Goal: Task Accomplishment & Management: Complete application form

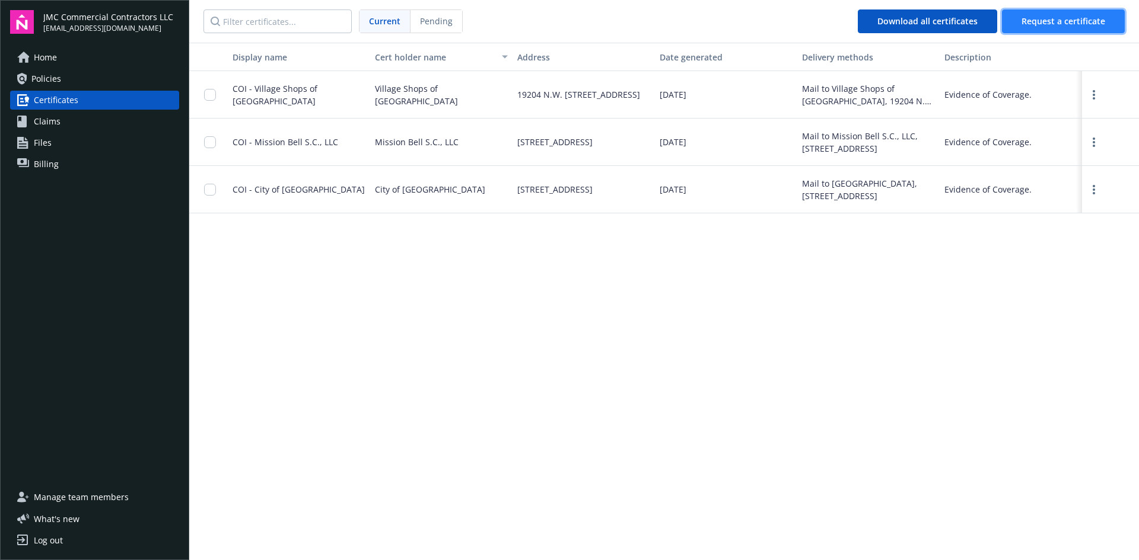
click at [1053, 24] on span "Request a certificate" at bounding box center [1063, 20] width 84 height 11
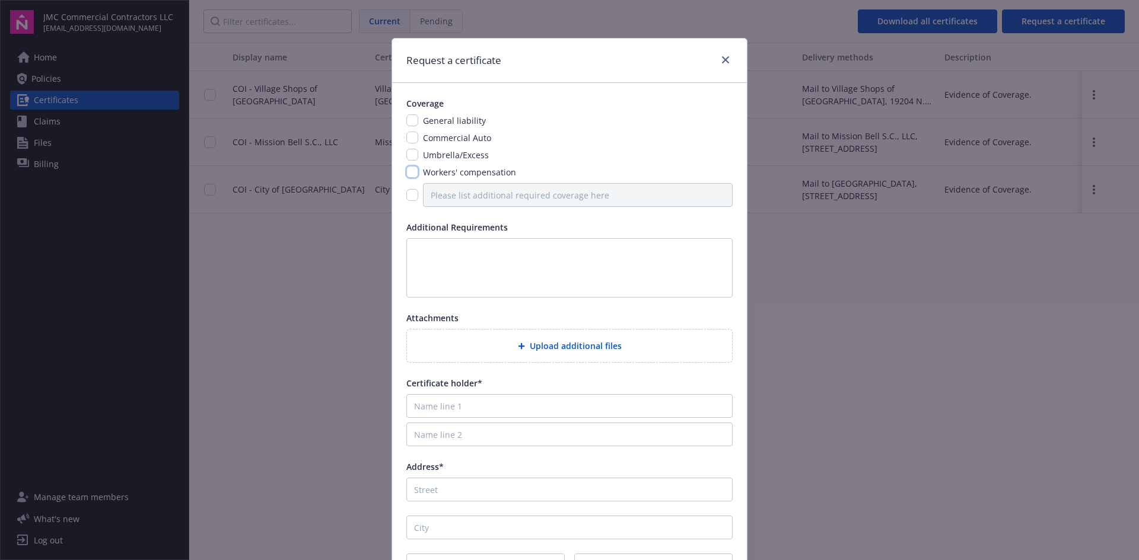
click at [406, 176] on input "checkbox" at bounding box center [412, 172] width 12 height 12
checkbox input "true"
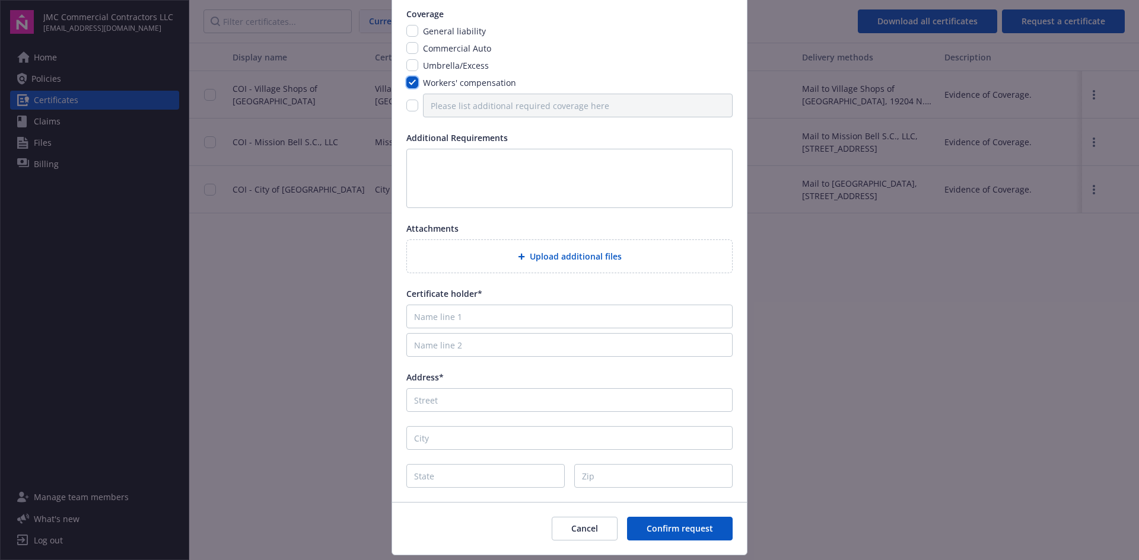
scroll to position [119, 0]
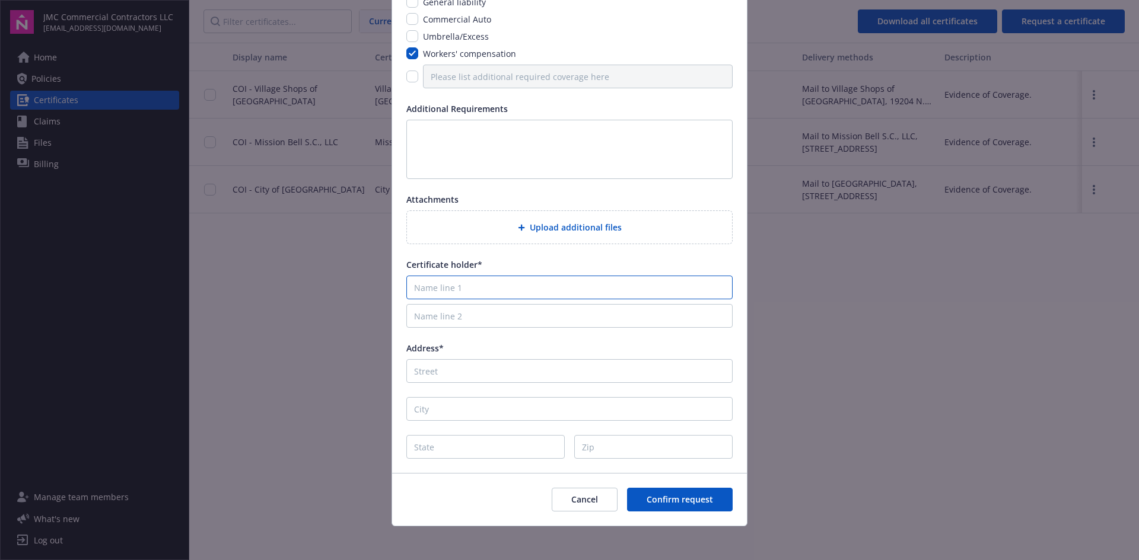
click at [503, 288] on input "Name line 1" at bounding box center [569, 288] width 326 height 24
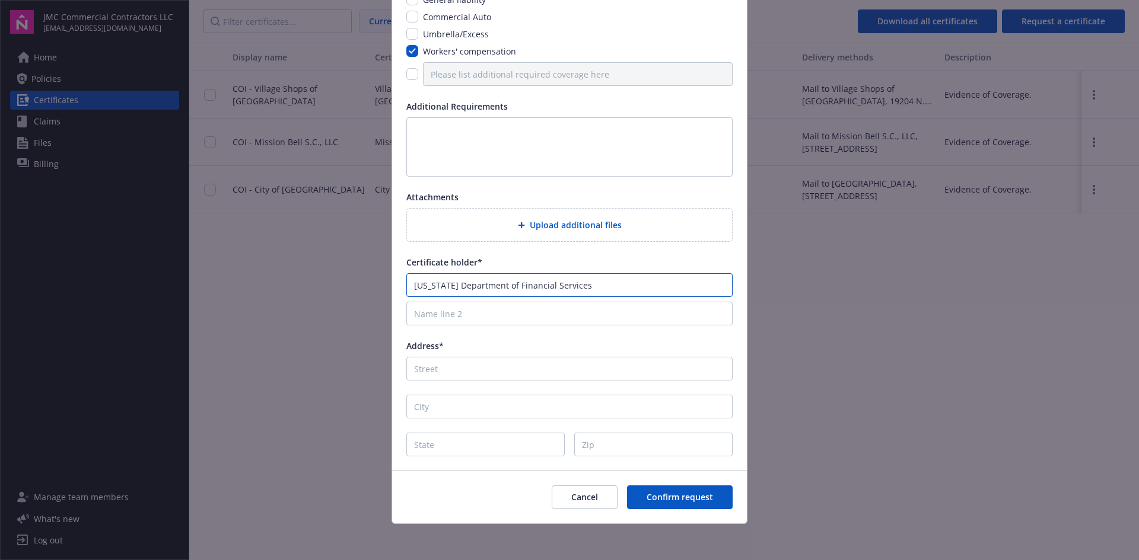
scroll to position [123, 0]
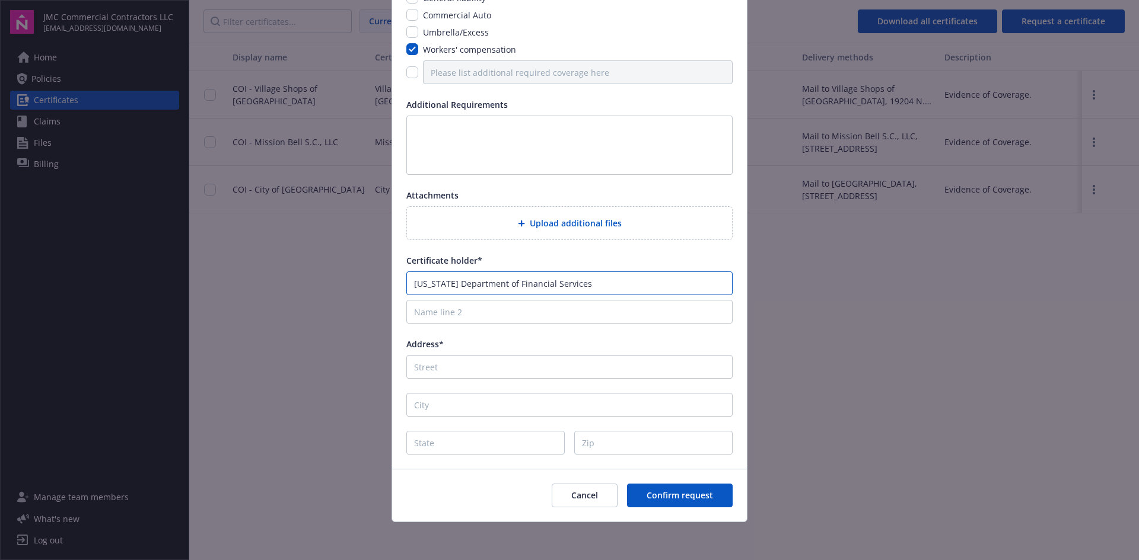
type input "[US_STATE] Department of Financial Services"
click at [480, 362] on input "Address*" at bounding box center [569, 367] width 326 height 24
click at [520, 371] on input "[STREET_ADDRESS]" at bounding box center [569, 367] width 326 height 24
type input "[STREET_ADDRESS] Suite 105"
type input "[GEOGRAPHIC_DATA]"
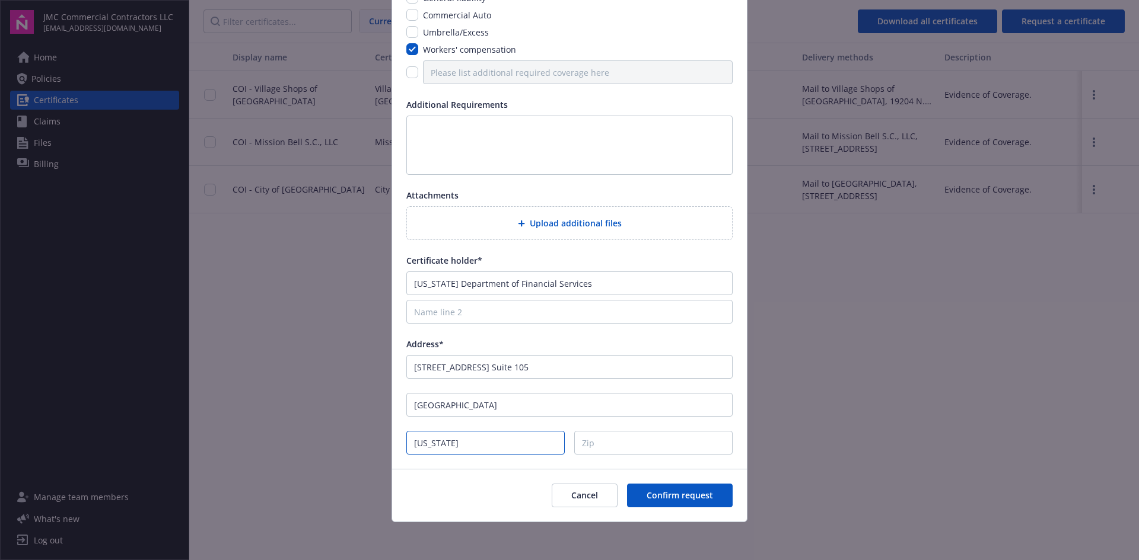
type input "[US_STATE]"
type input "33401"
click at [827, 382] on body "JMC Commercial Contractors LLC [EMAIL_ADDRESS][DOMAIN_NAME] Home Policies Certi…" at bounding box center [569, 280] width 1139 height 560
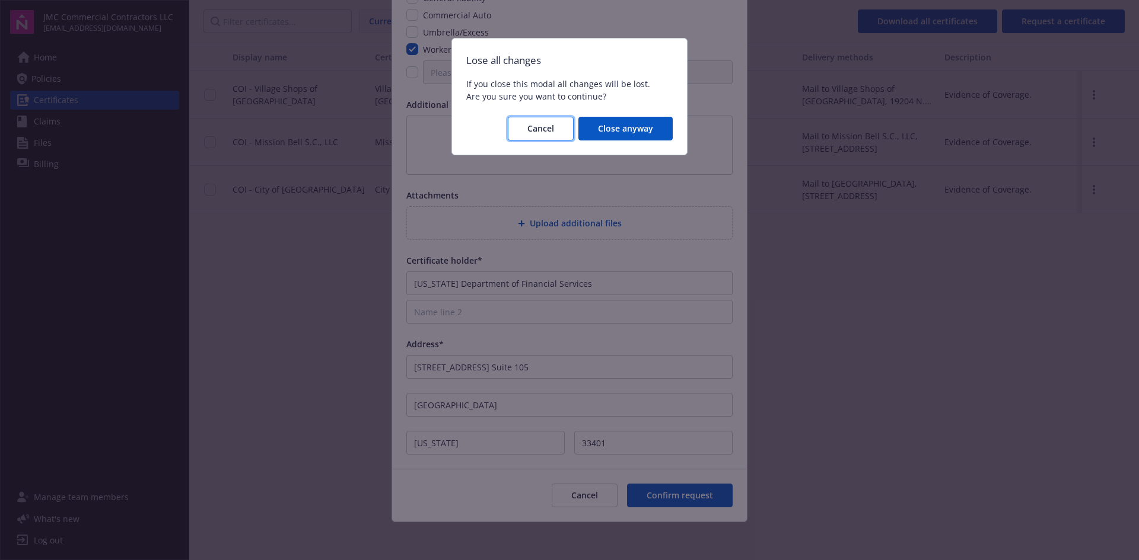
click at [532, 127] on span "Cancel" at bounding box center [540, 128] width 27 height 11
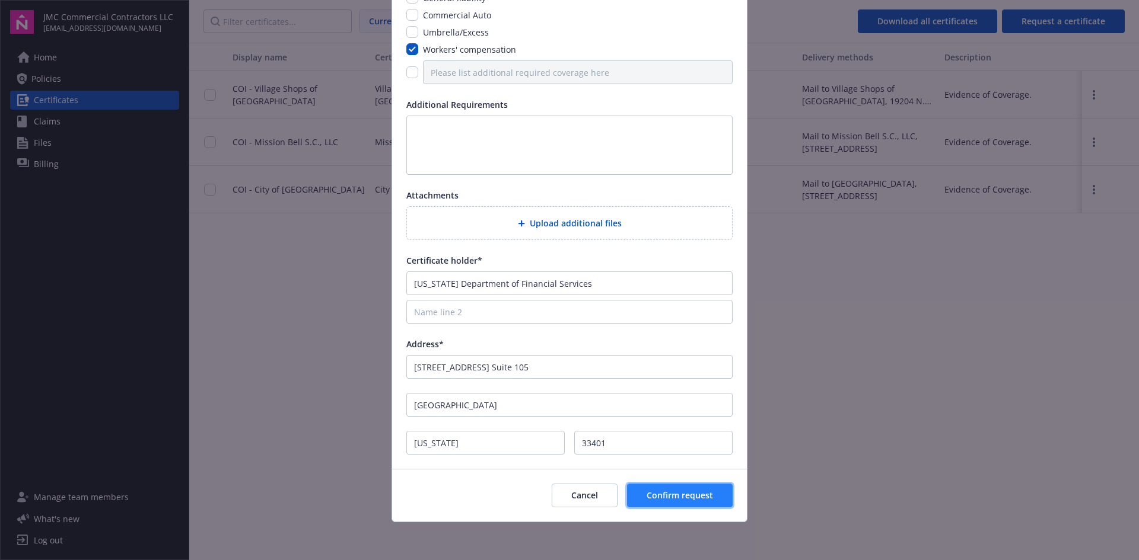
click at [664, 495] on span "Confirm request" at bounding box center [679, 495] width 66 height 11
